Goal: Information Seeking & Learning: Learn about a topic

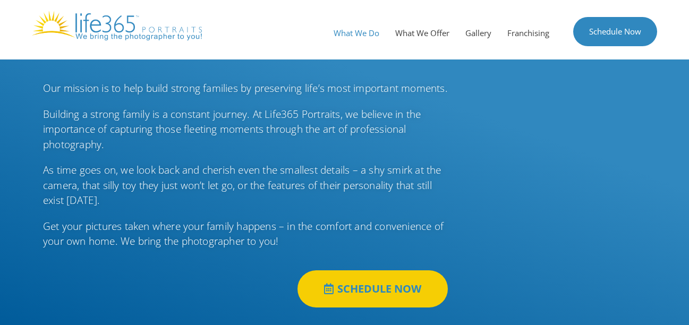
drag, startPoint x: 354, startPoint y: 35, endPoint x: 421, endPoint y: 70, distance: 75.7
click at [354, 35] on link "What We Do" at bounding box center [356, 33] width 62 height 32
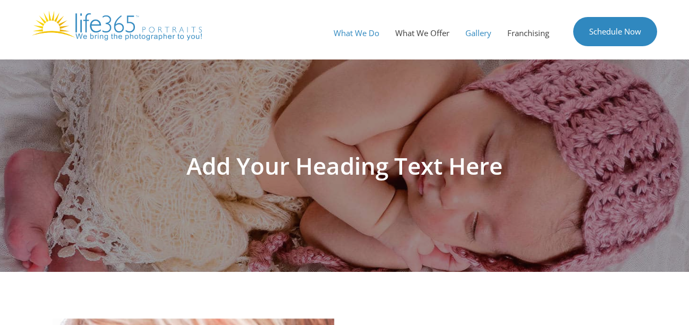
click at [474, 27] on link "Gallery" at bounding box center [478, 33] width 42 height 32
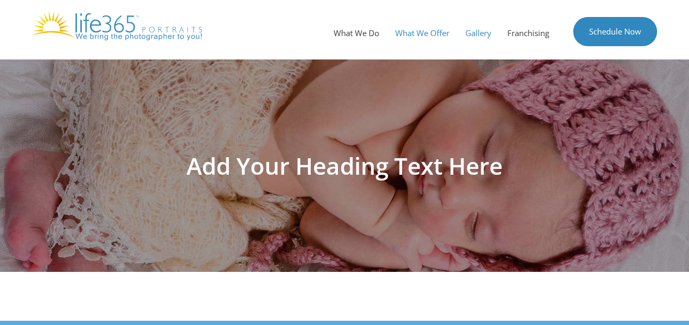
click at [431, 32] on link "What We Offer" at bounding box center [422, 33] width 70 height 32
